Goal: Information Seeking & Learning: Learn about a topic

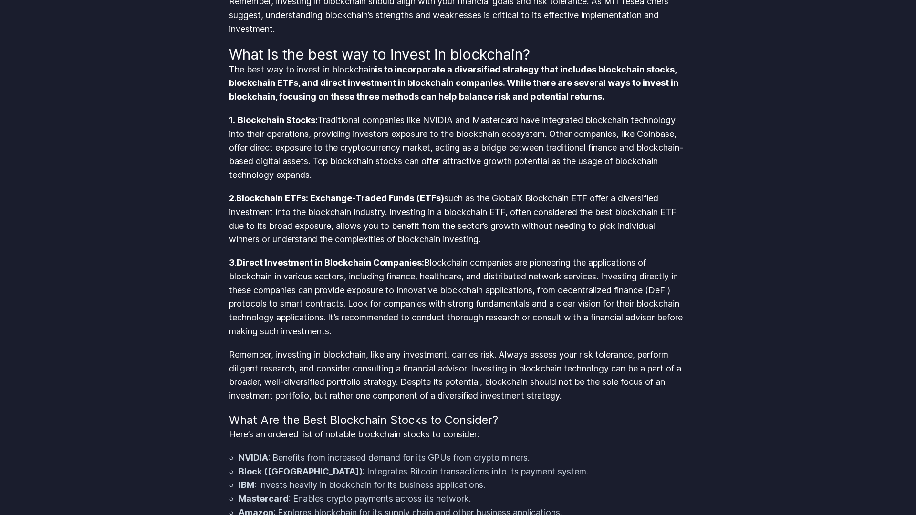
scroll to position [1980, 0]
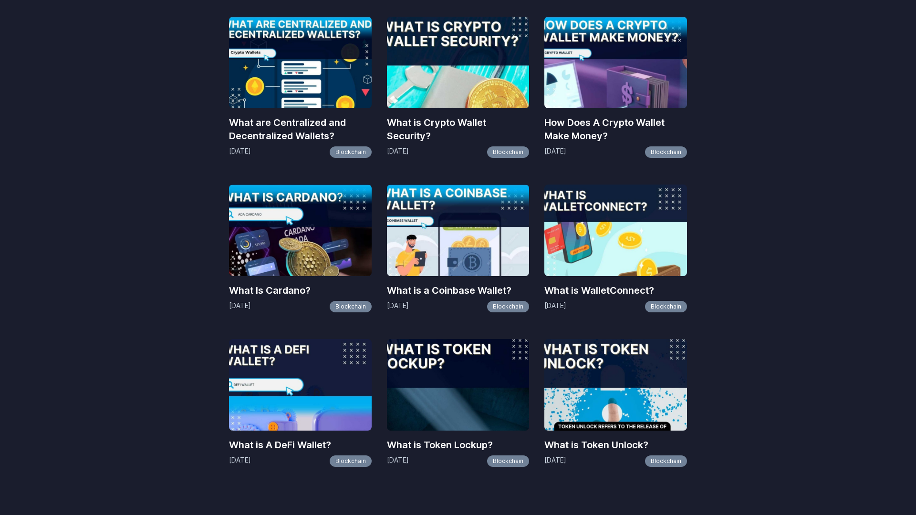
scroll to position [817, 0]
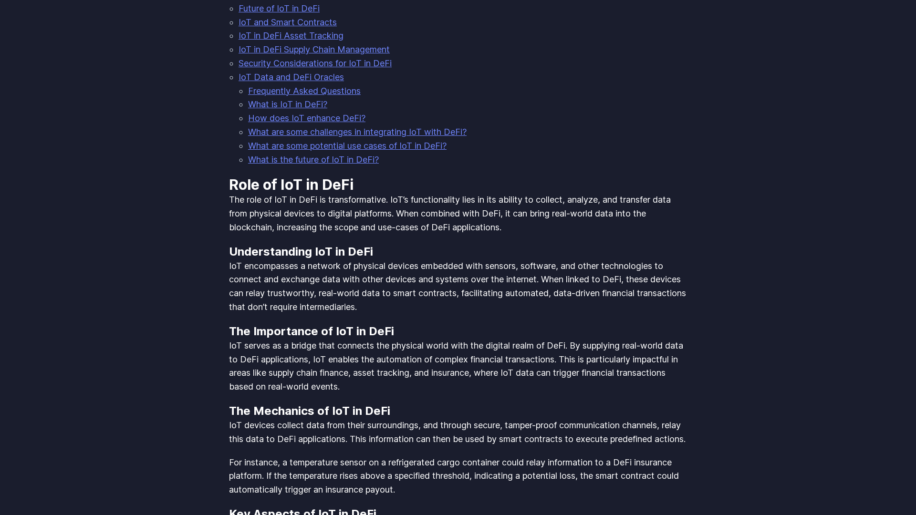
scroll to position [1485, 0]
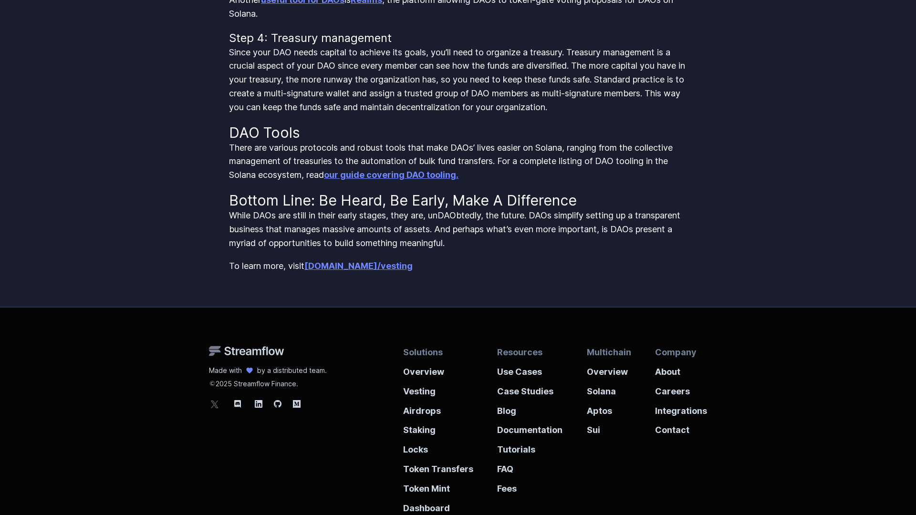
scroll to position [1576, 0]
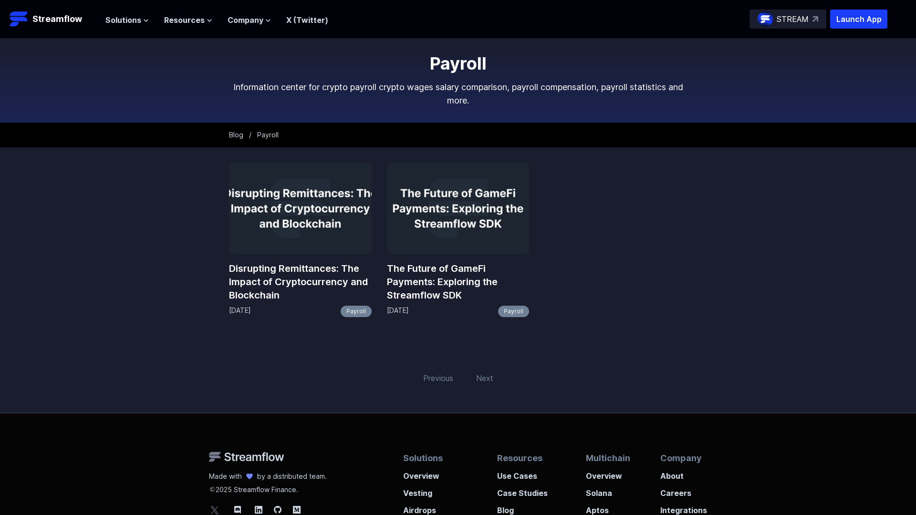
scroll to position [173, 0]
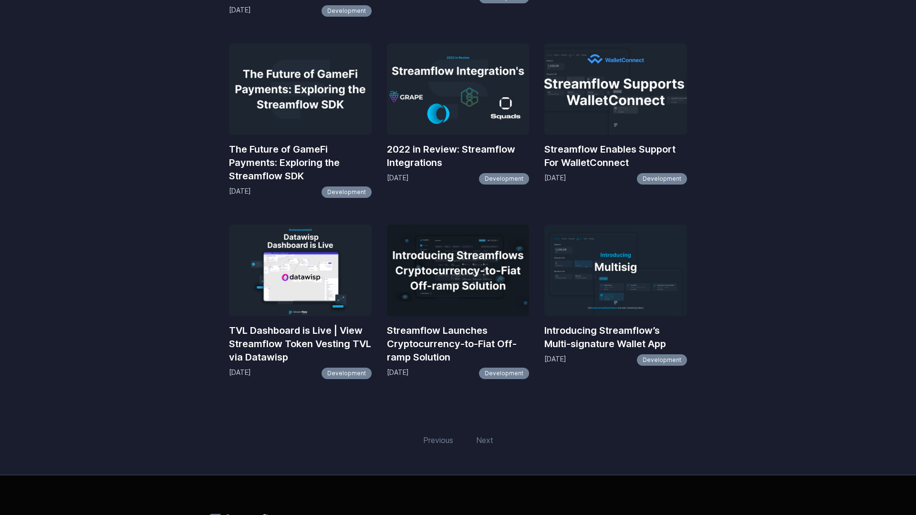
scroll to position [730, 0]
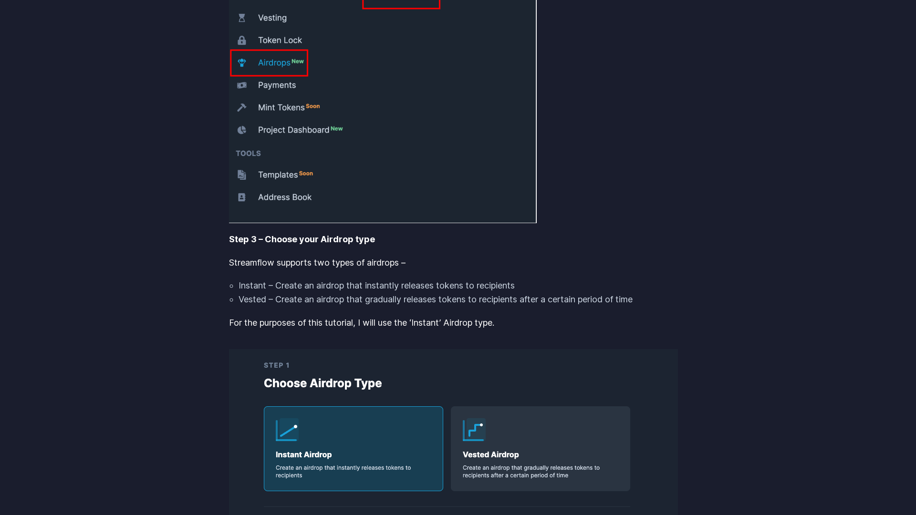
scroll to position [1980, 0]
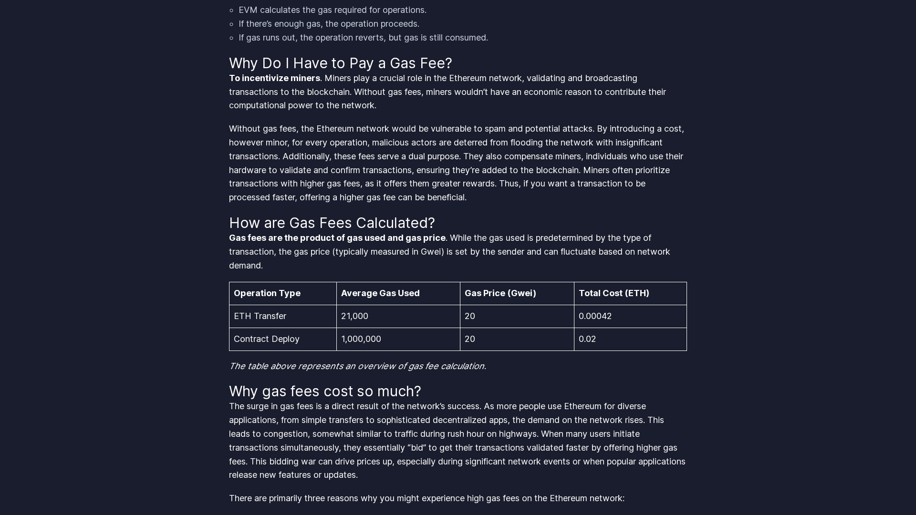
scroll to position [1980, 0]
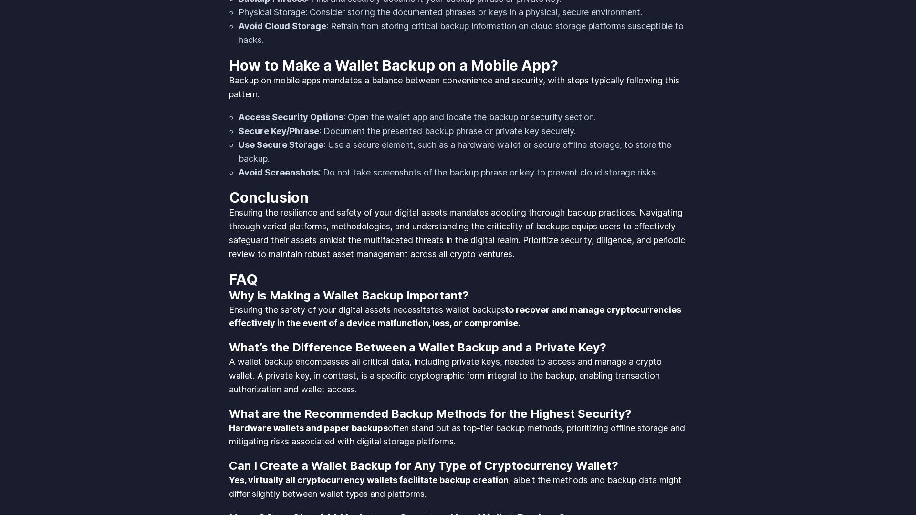
scroll to position [1858, 0]
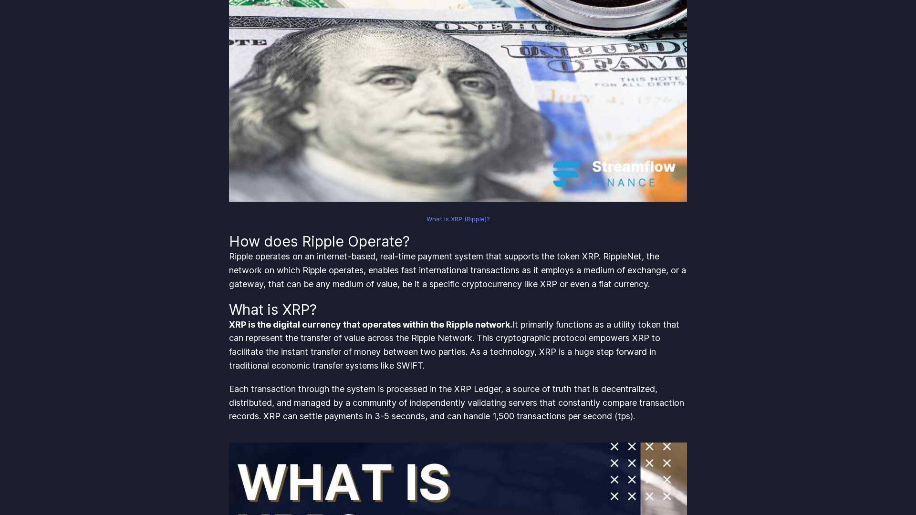
scroll to position [990, 0]
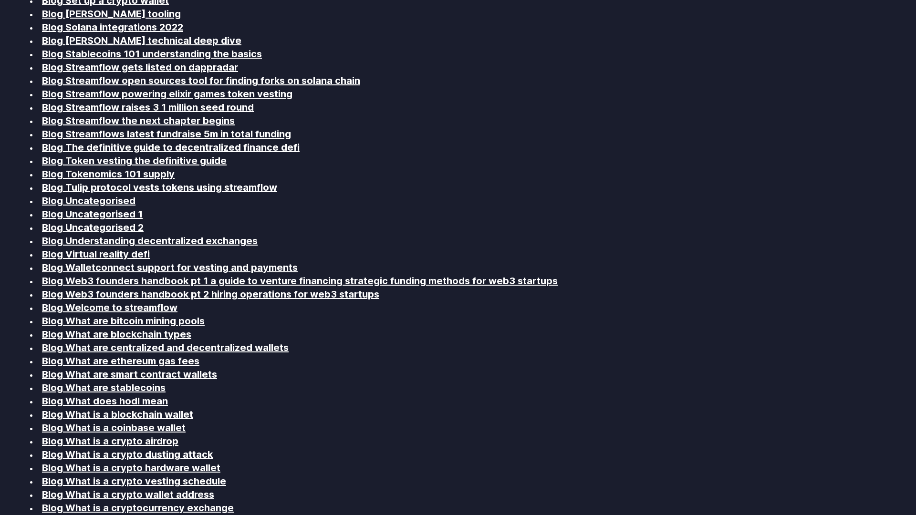
scroll to position [1980, 0]
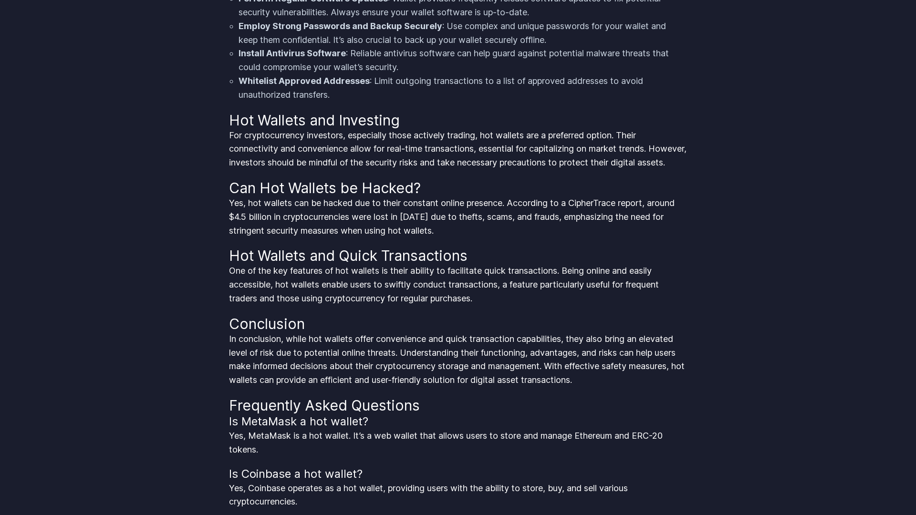
scroll to position [1451, 0]
